Goal: Navigation & Orientation: Find specific page/section

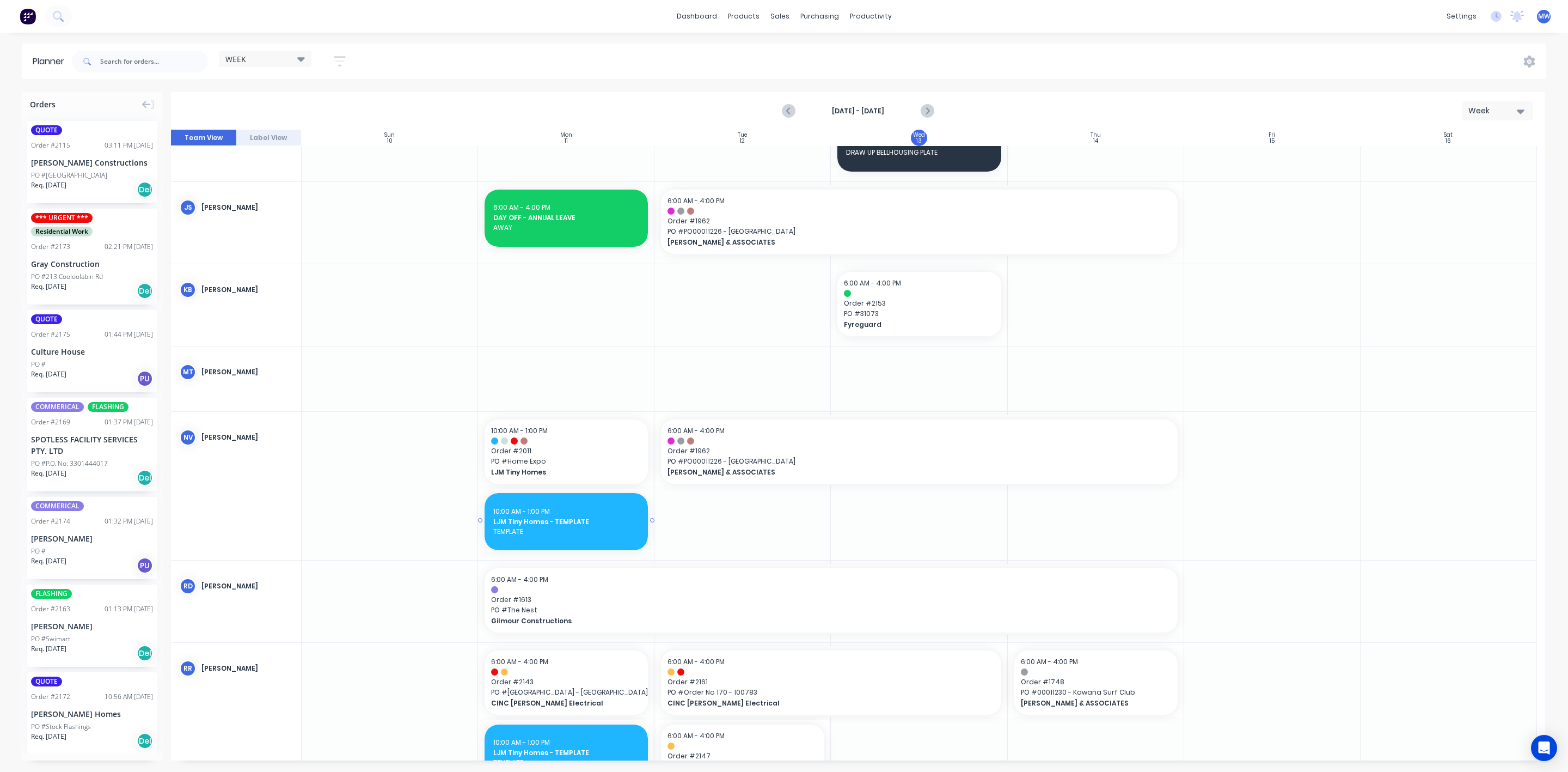
scroll to position [654, 0]
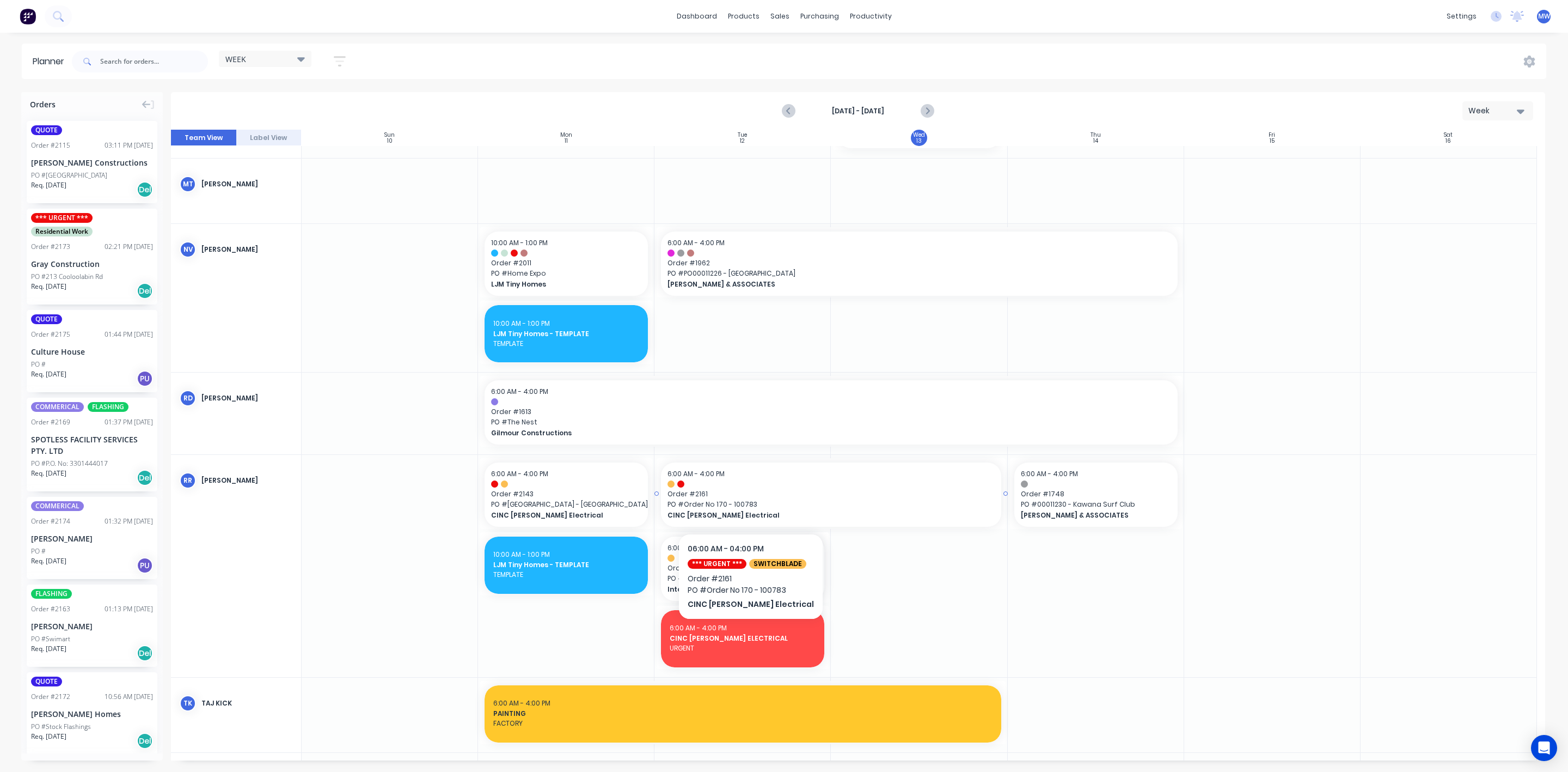
click at [745, 501] on span "PO # Order No 170 - 100783" at bounding box center [830, 504] width 327 height 10
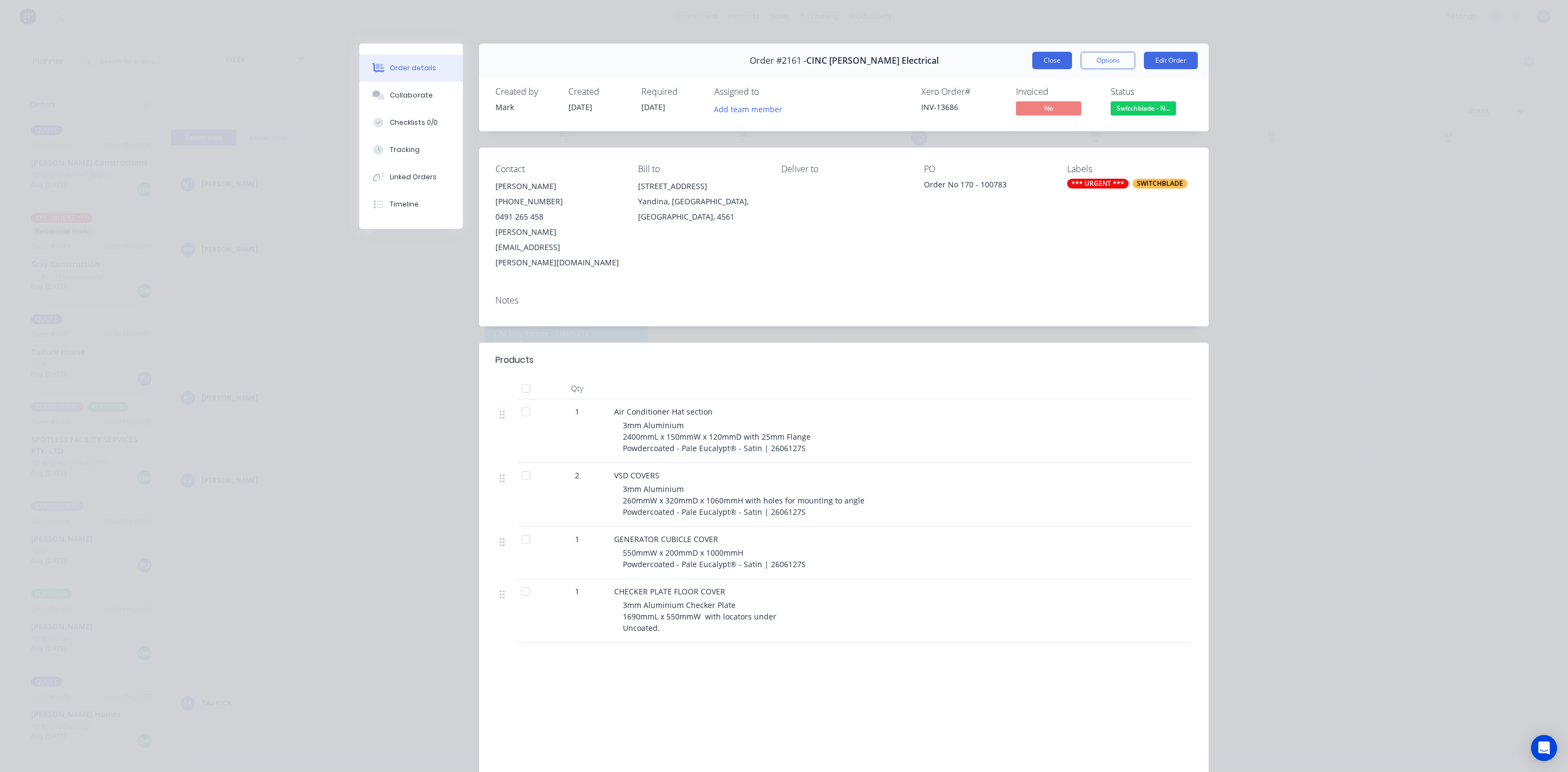
click at [1040, 62] on button "Close" at bounding box center [1052, 60] width 39 height 18
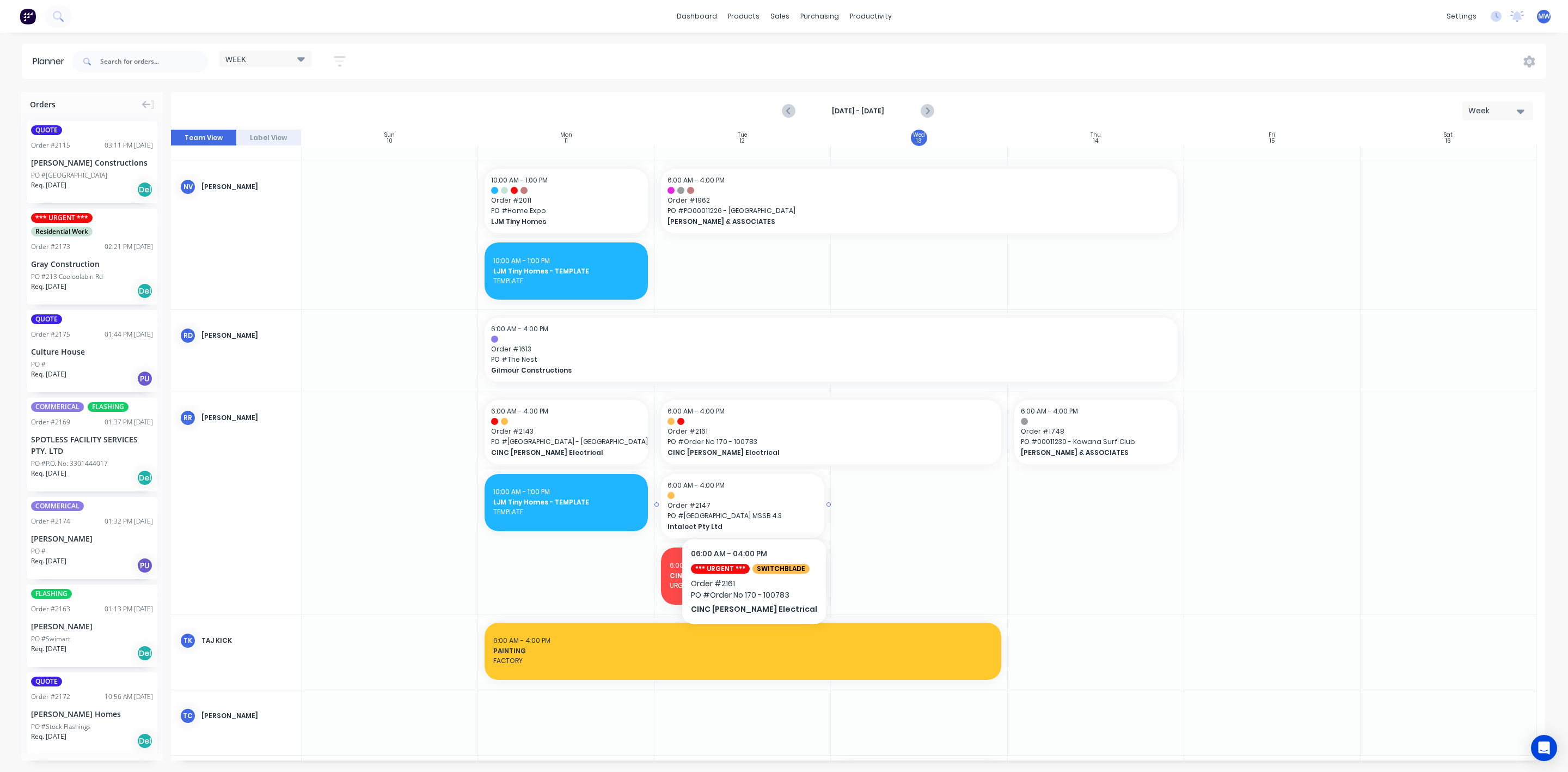
scroll to position [735, 0]
